Goal: Transaction & Acquisition: Purchase product/service

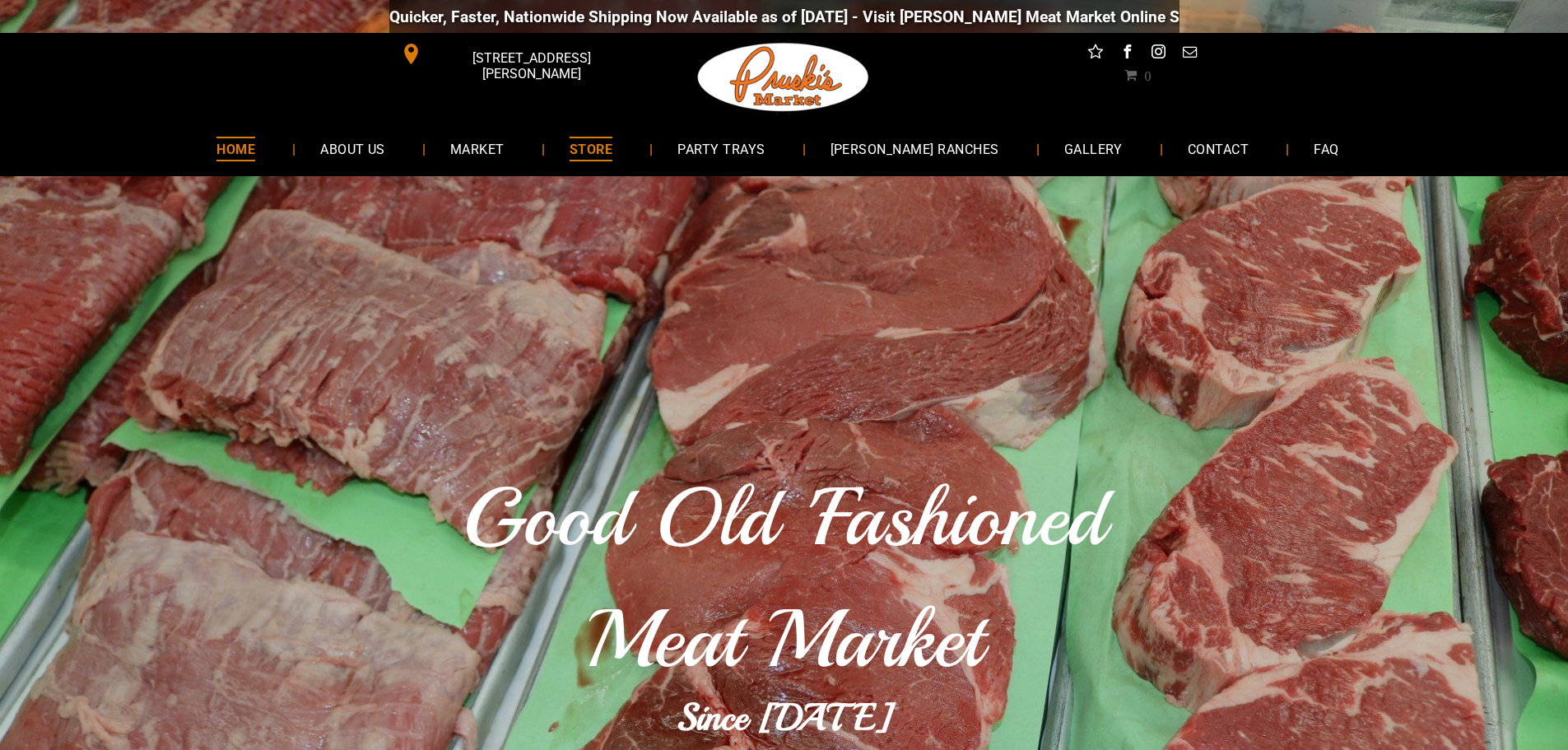
click at [612, 151] on span "STORE" at bounding box center [592, 149] width 43 height 24
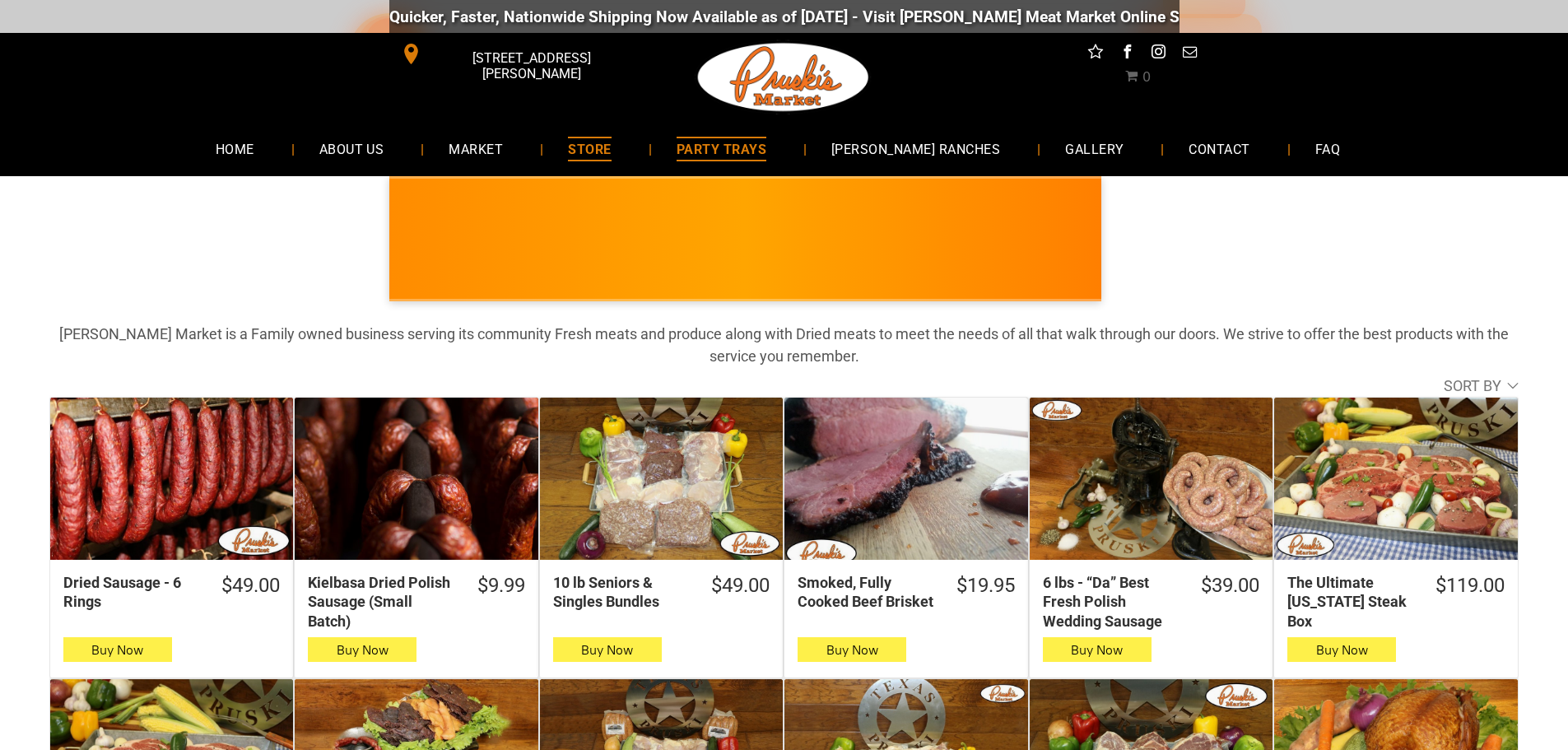
click at [754, 145] on span "PARTY TRAYS" at bounding box center [722, 149] width 90 height 24
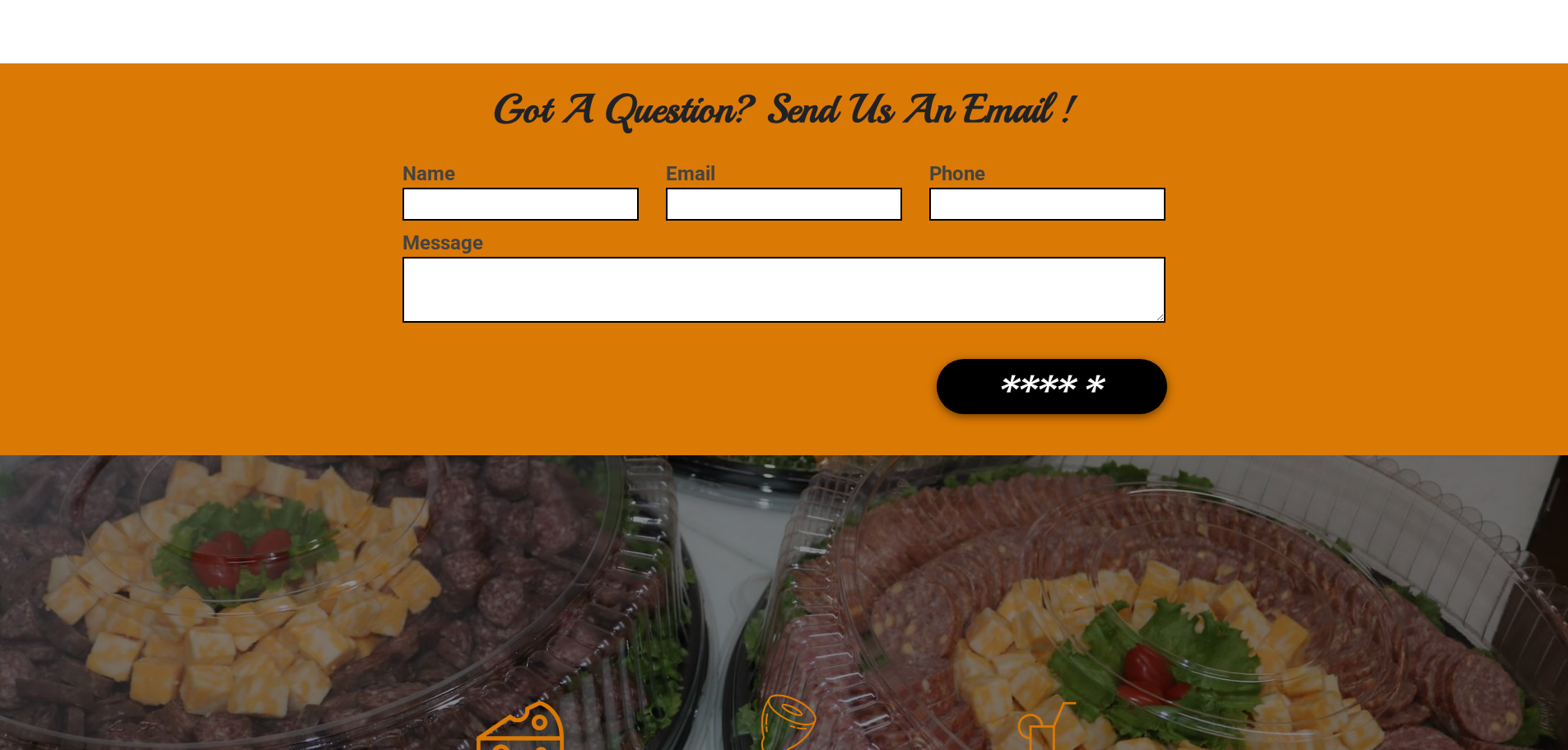
scroll to position [1482, 0]
